Goal: Task Accomplishment & Management: Use online tool/utility

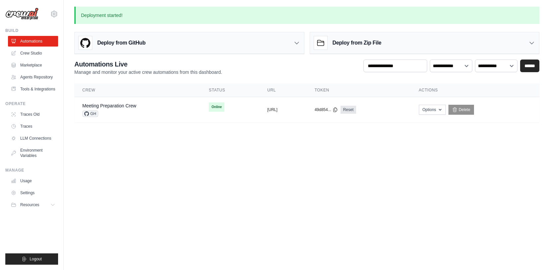
click at [22, 13] on img at bounding box center [21, 14] width 33 height 13
click at [32, 56] on link "Crew Studio" at bounding box center [34, 53] width 50 height 11
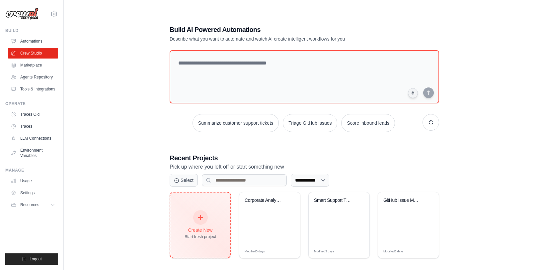
click at [207, 227] on div "Create New" at bounding box center [201, 230] width 32 height 7
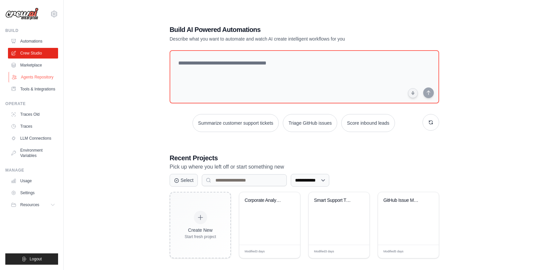
click at [42, 74] on link "Agents Repository" at bounding box center [34, 77] width 50 height 11
click at [38, 62] on link "Marketplace" at bounding box center [34, 65] width 50 height 11
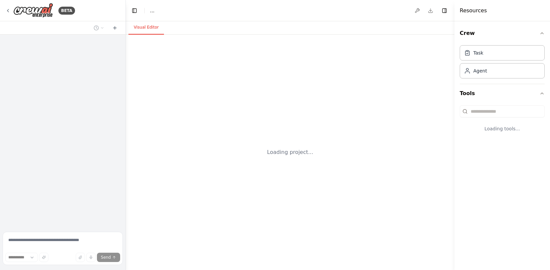
select select "****"
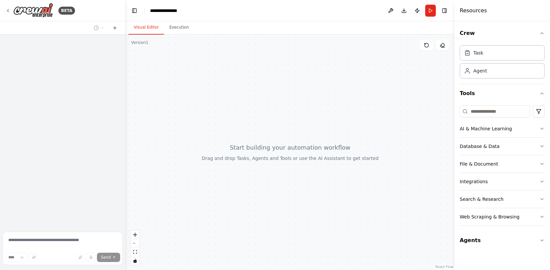
click at [39, 26] on div at bounding box center [63, 27] width 126 height 13
click at [522, 242] on button "Agents" at bounding box center [502, 240] width 85 height 19
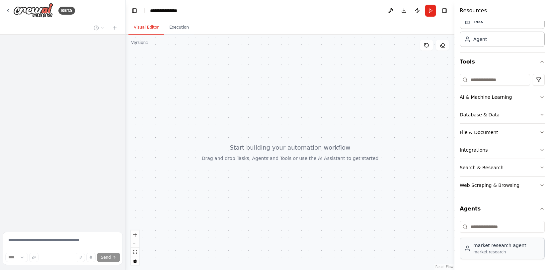
click at [512, 256] on div "market research agent market research" at bounding box center [502, 248] width 85 height 21
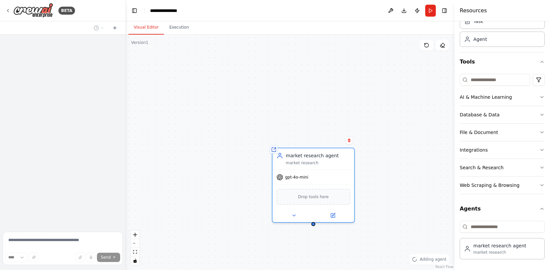
drag, startPoint x: 329, startPoint y: 204, endPoint x: 266, endPoint y: 117, distance: 107.6
click at [273, 148] on div "market research agent market research" at bounding box center [314, 158] width 82 height 21
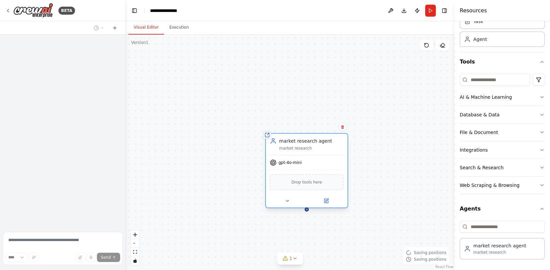
drag, startPoint x: 359, startPoint y: 214, endPoint x: 278, endPoint y: 91, distance: 147.1
click at [279, 146] on div "market research" at bounding box center [311, 148] width 64 height 5
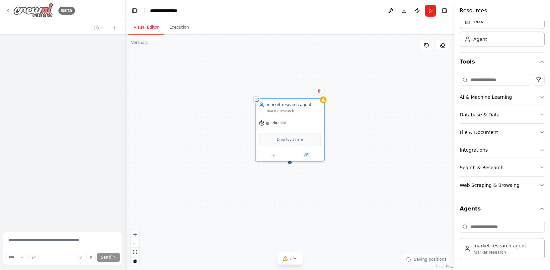
click at [38, 10] on img at bounding box center [33, 10] width 40 height 15
